Goal: Information Seeking & Learning: Check status

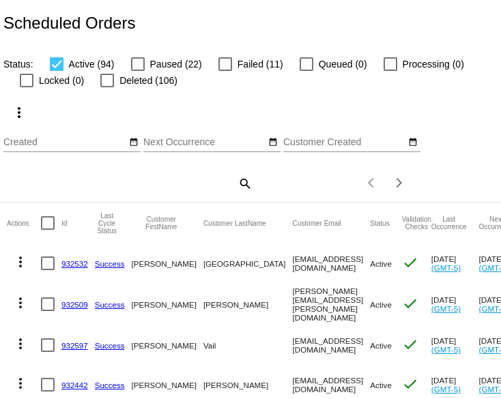
click at [241, 194] on mat-icon "search" at bounding box center [244, 183] width 16 height 21
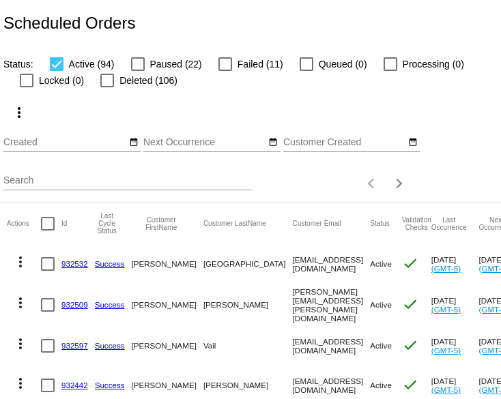
click at [70, 186] on input "Search" at bounding box center [127, 180] width 249 height 11
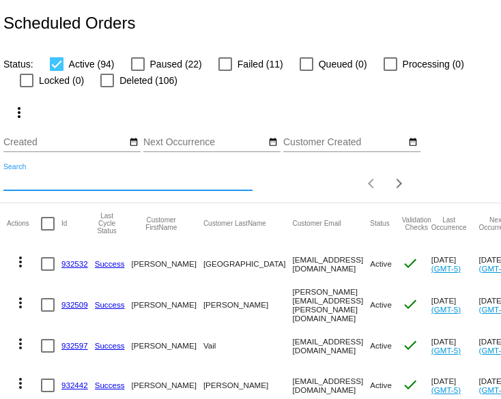
paste input "[EMAIL_ADDRESS][DOMAIN_NAME]"
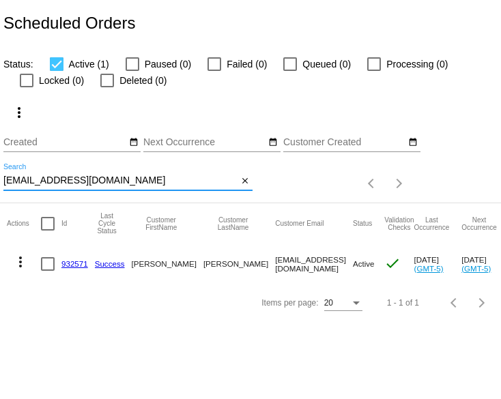
type input "[EMAIL_ADDRESS][DOMAIN_NAME]"
